Goal: Task Accomplishment & Management: Manage account settings

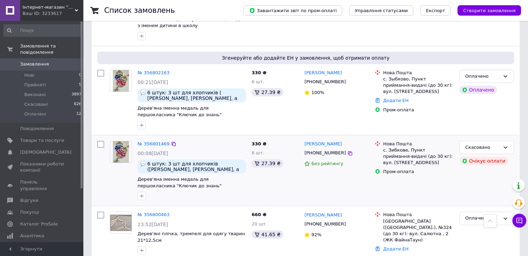
scroll to position [278, 0]
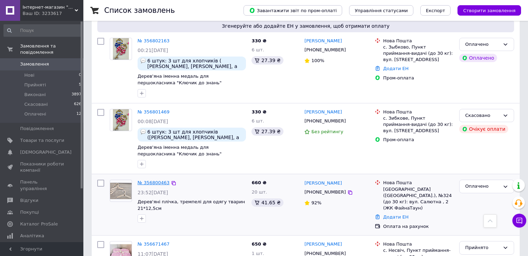
click at [150, 180] on link "№ 356800463" at bounding box center [154, 182] width 32 height 5
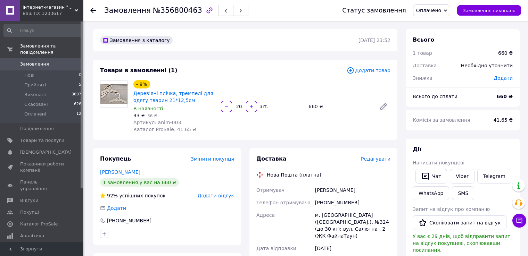
click at [381, 159] on span "Редагувати" at bounding box center [376, 159] width 30 height 6
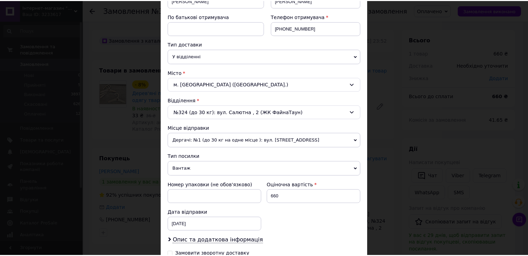
scroll to position [208, 0]
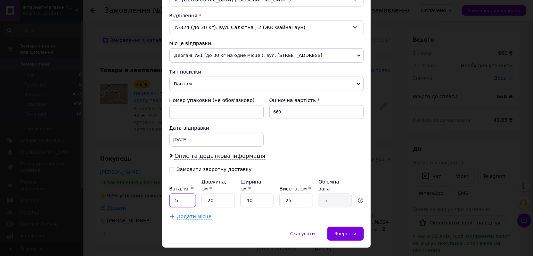
click at [186, 194] on input "5" at bounding box center [182, 201] width 27 height 14
type input "1"
type input "2"
type input "0.5"
type input "27"
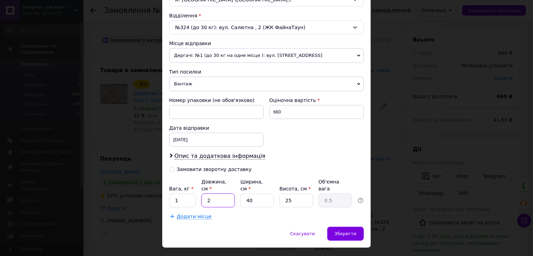
type input "6.75"
type input "271"
type input "67.75"
type input "2718"
type input "679.5"
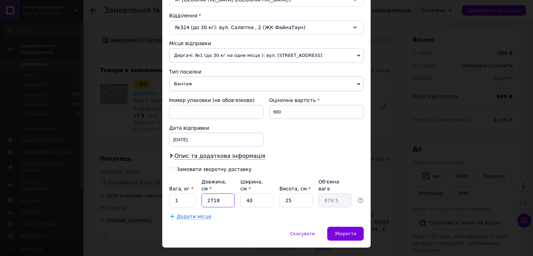
type input "271"
type input "67.75"
type input "27"
type input "6.75"
type input "2"
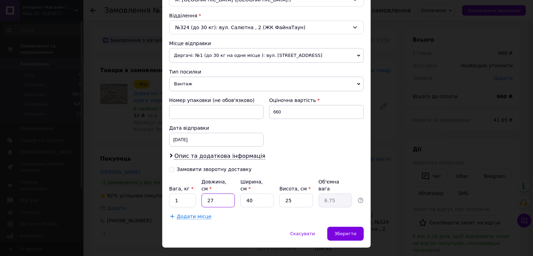
type input "0.5"
type input "27"
type input "6.75"
type input "27"
type input "1"
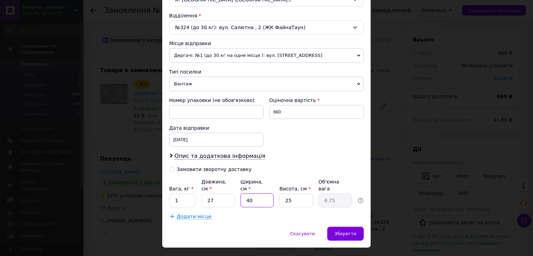
type input "0.17"
type input "18"
type input "3.04"
type input "18"
type input "1"
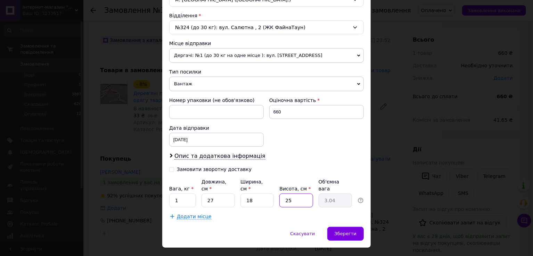
type input "0.12"
type input "10"
type input "1.22"
type input "10"
click at [340, 231] on span "Зберегти" at bounding box center [345, 233] width 22 height 5
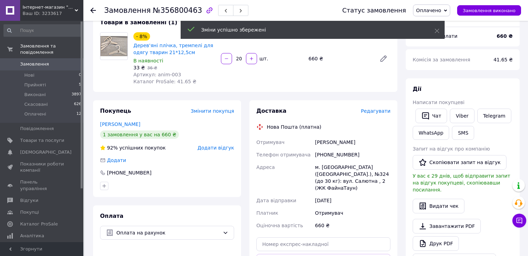
scroll to position [139, 0]
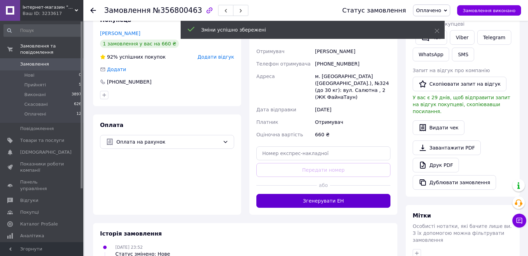
click at [305, 196] on button "Згенерувати ЕН" at bounding box center [323, 201] width 134 height 14
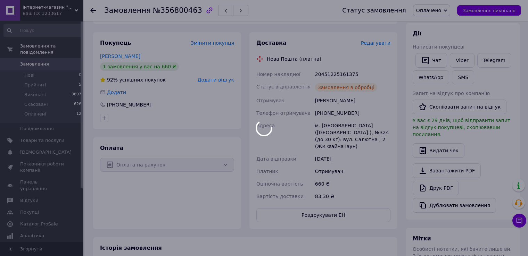
scroll to position [104, 0]
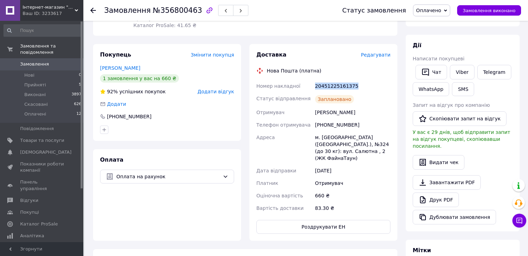
drag, startPoint x: 349, startPoint y: 88, endPoint x: 315, endPoint y: 86, distance: 34.1
click at [315, 86] on div "20451225161375" at bounding box center [353, 86] width 78 height 13
copy div "20451225161375"
click at [43, 138] on span "Товари та послуги" at bounding box center [42, 141] width 44 height 6
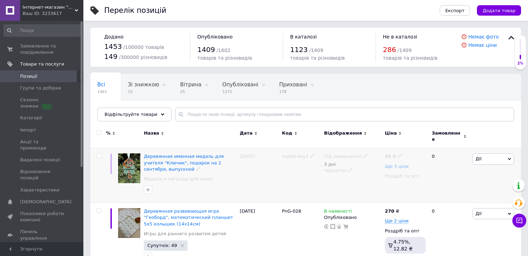
click at [400, 165] on span "Ще 3 ціни" at bounding box center [397, 167] width 24 height 6
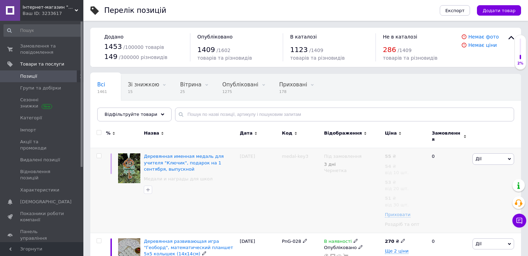
click at [274, 202] on div "[DATE]" at bounding box center [259, 190] width 42 height 85
